Goal: Information Seeking & Learning: Check status

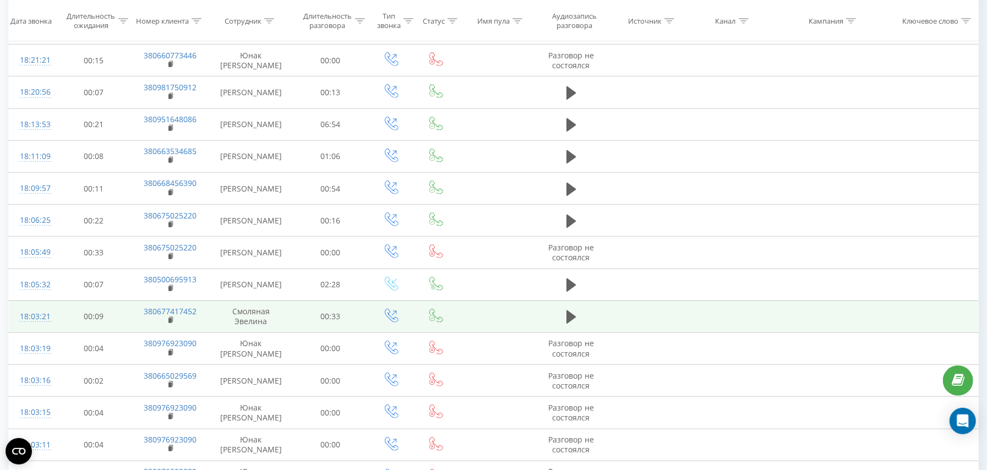
scroll to position [542, 0]
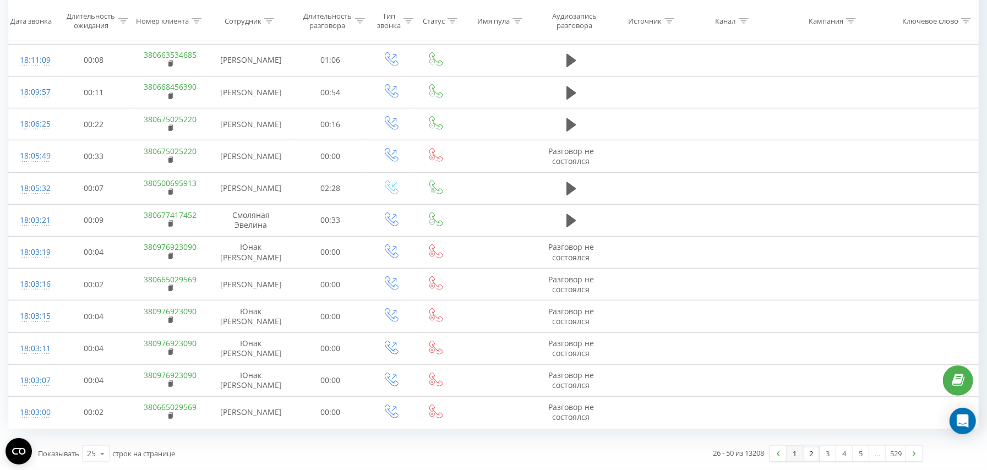
click at [796, 450] on link "1" at bounding box center [795, 453] width 17 height 15
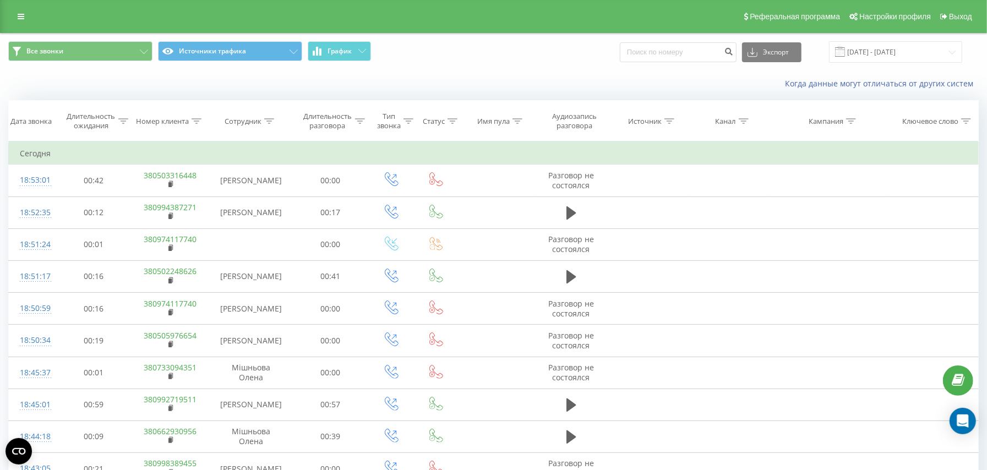
click at [137, 82] on div "Когда данные могут отличаться от других систем" at bounding box center [494, 83] width 986 height 26
click at [893, 53] on input "[DATE] - [DATE]" at bounding box center [895, 51] width 133 height 21
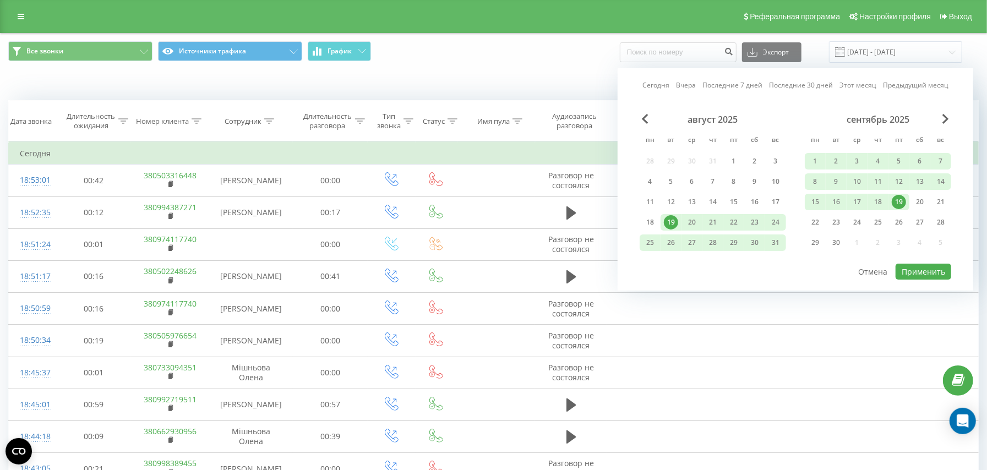
click at [901, 206] on div "19" at bounding box center [899, 202] width 14 height 14
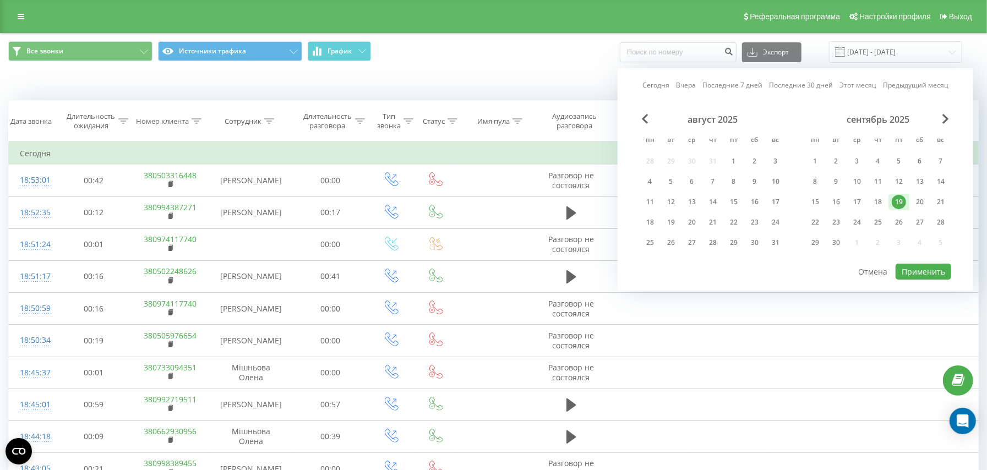
click at [901, 205] on div "19" at bounding box center [899, 202] width 14 height 14
click at [934, 267] on button "Применить" at bounding box center [924, 272] width 56 height 16
type input "[DATE] - [DATE]"
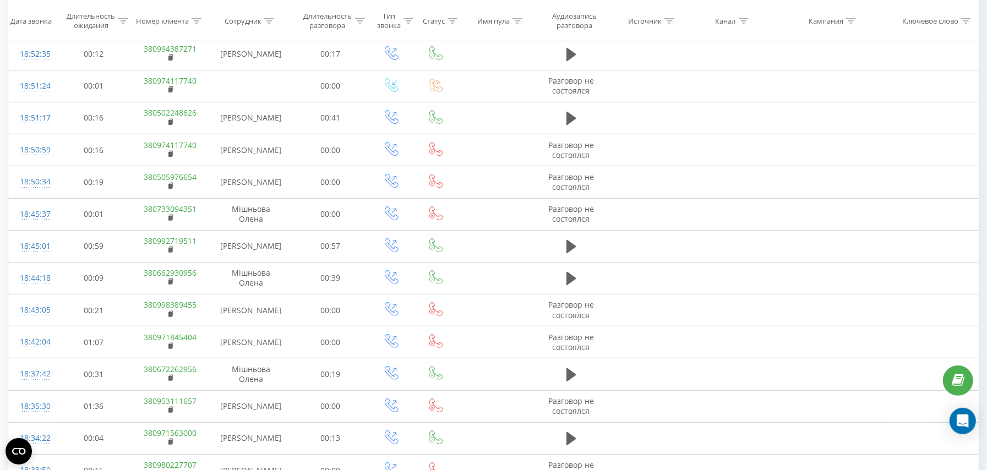
scroll to position [28, 0]
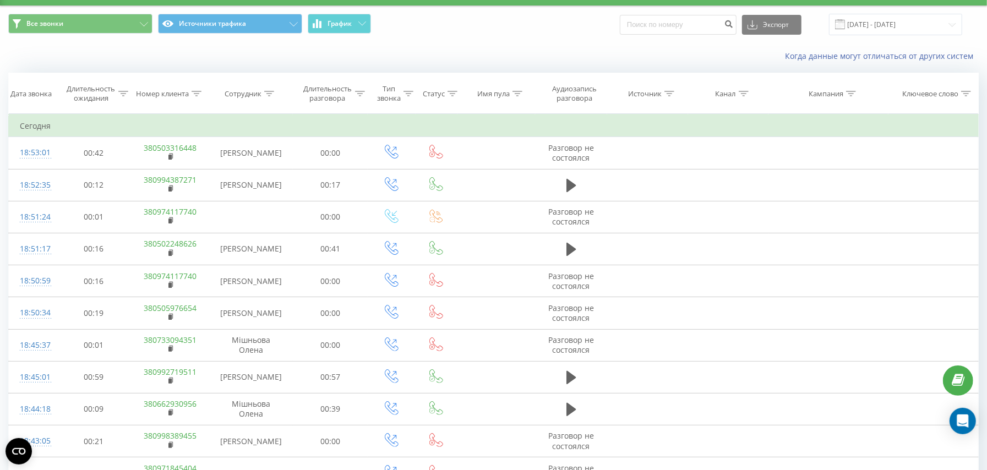
click at [271, 91] on icon at bounding box center [269, 94] width 10 height 6
click at [243, 173] on input "text" at bounding box center [251, 172] width 97 height 19
type input "Юнак"
click at [267, 200] on span "OK" at bounding box center [274, 194] width 31 height 17
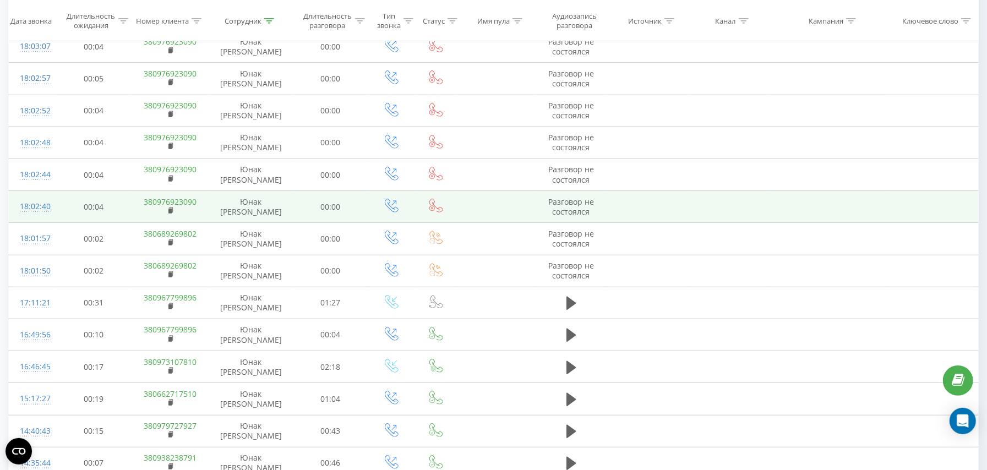
scroll to position [542, 0]
